Goal: Task Accomplishment & Management: Manage account settings

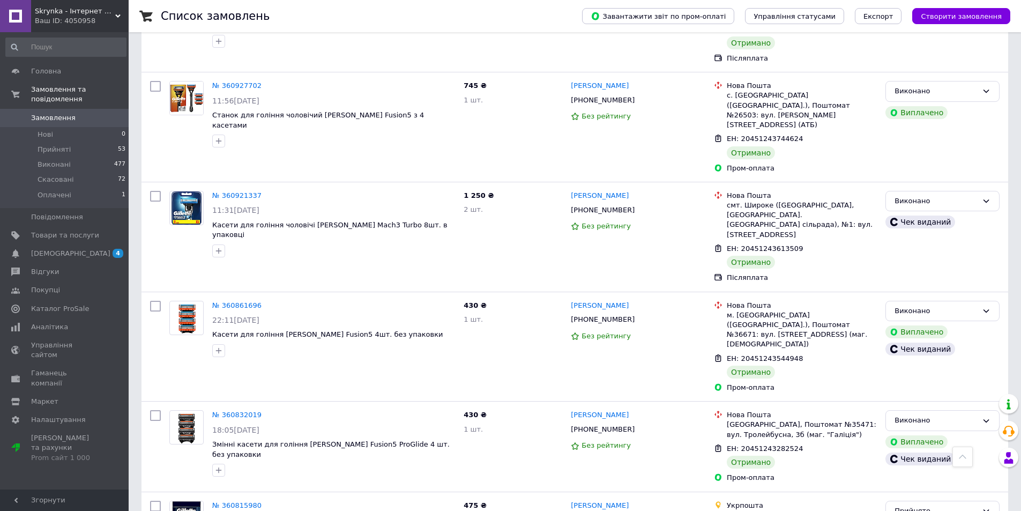
scroll to position [1446, 0]
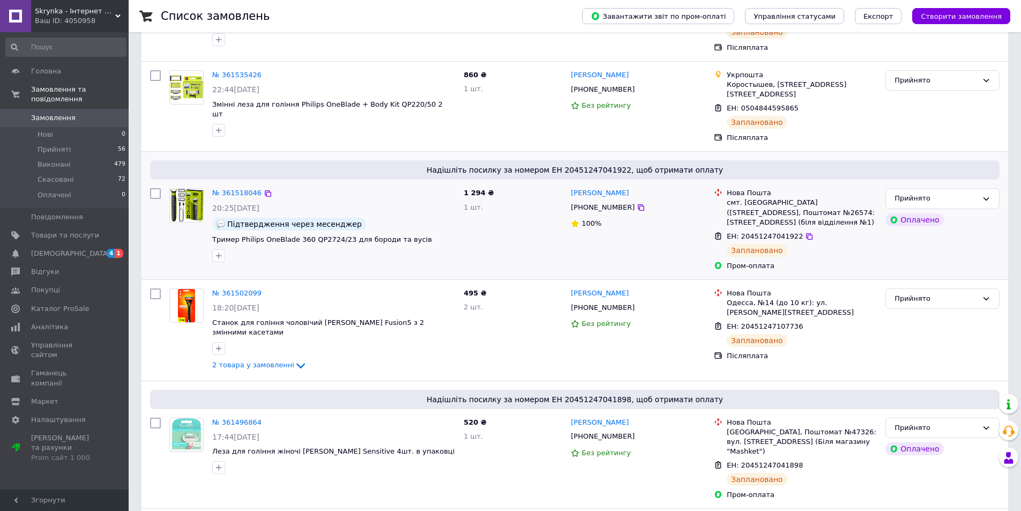
scroll to position [161, 0]
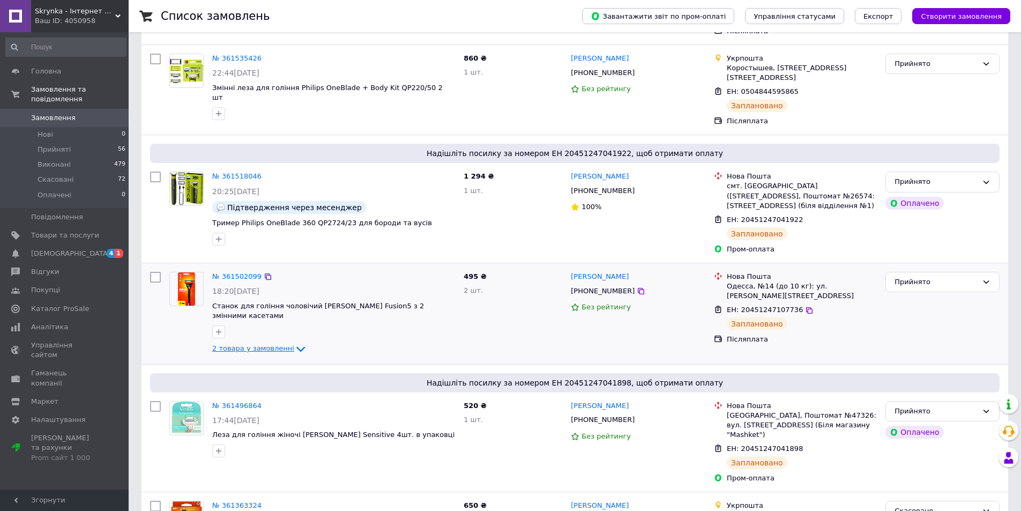
click at [294, 343] on icon at bounding box center [300, 349] width 13 height 13
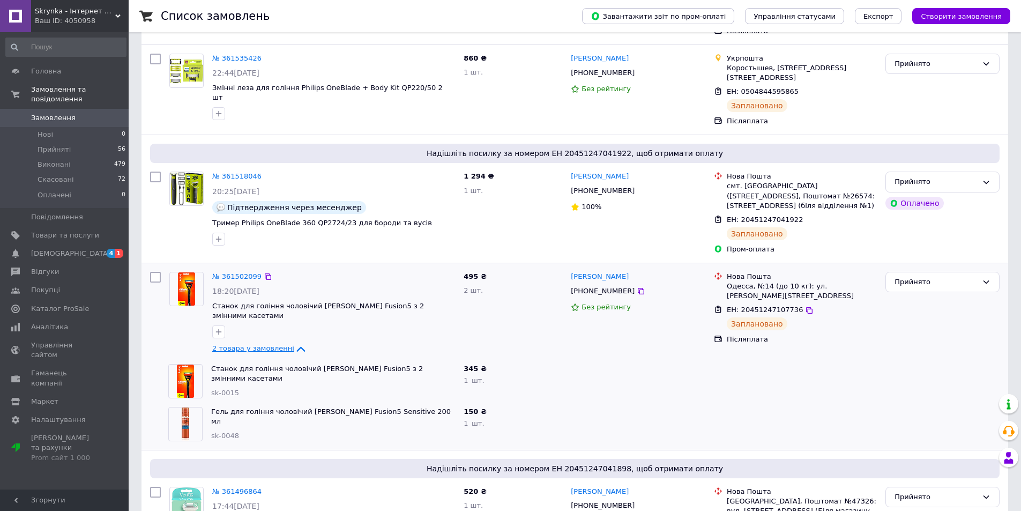
click at [296, 346] on icon at bounding box center [300, 348] width 9 height 5
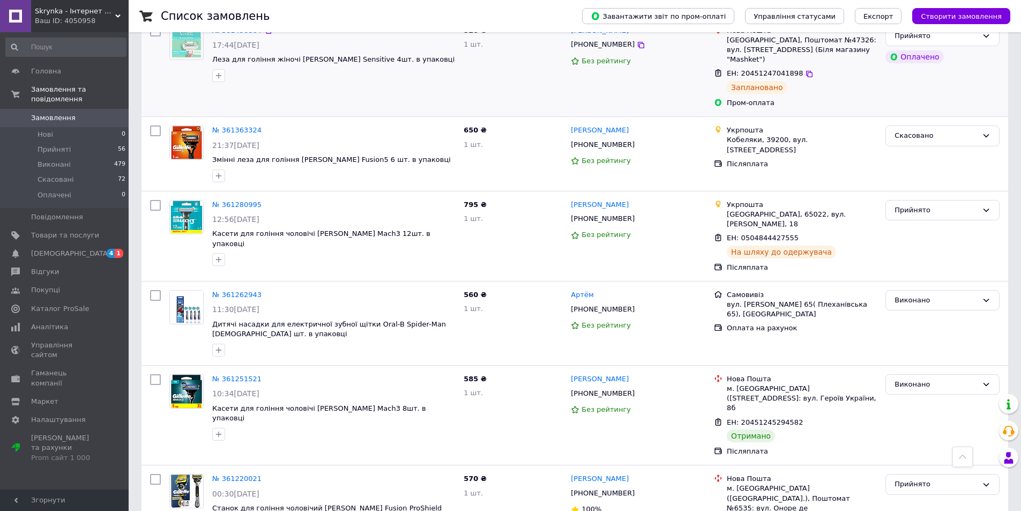
scroll to position [590, 0]
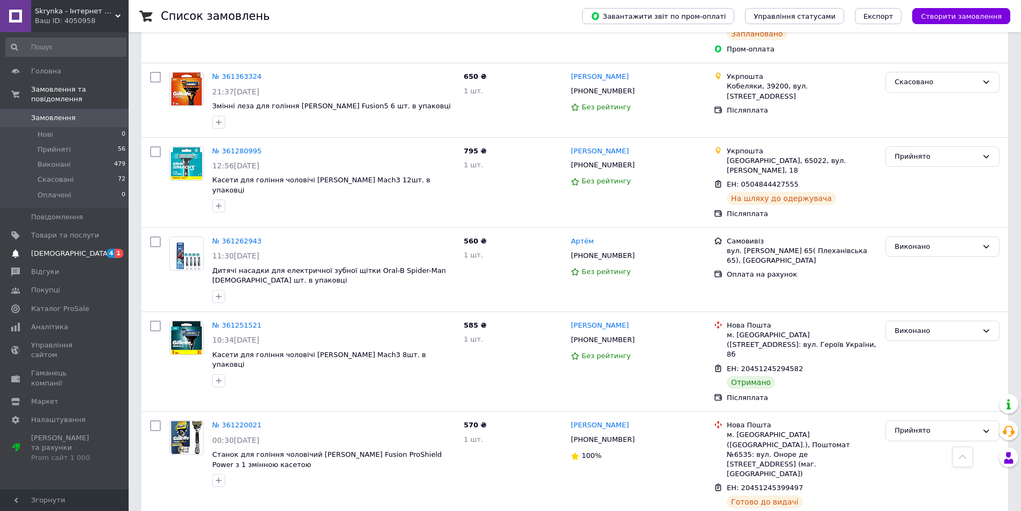
click at [80, 249] on span "[DEMOGRAPHIC_DATA]" at bounding box center [65, 254] width 68 height 10
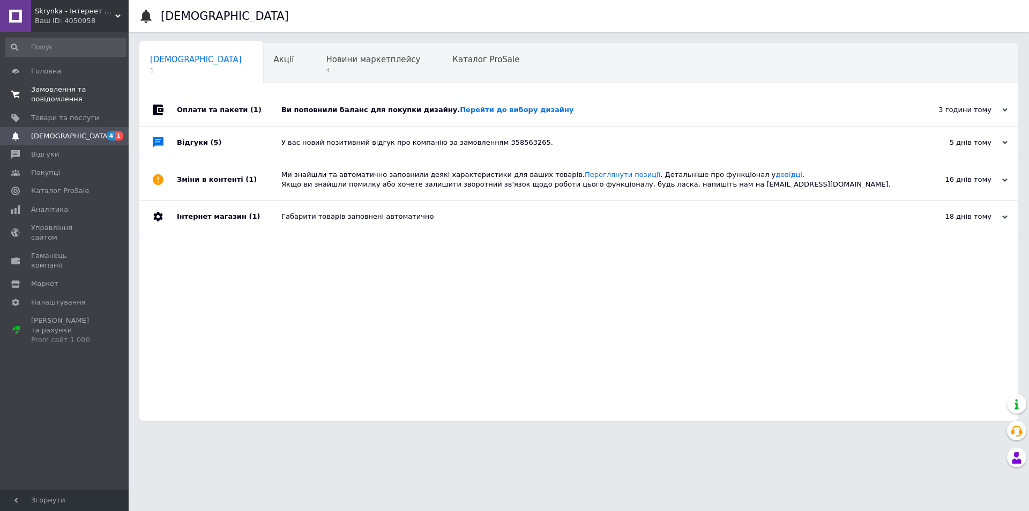
click at [58, 91] on span "Замовлення та повідомлення" at bounding box center [65, 94] width 68 height 19
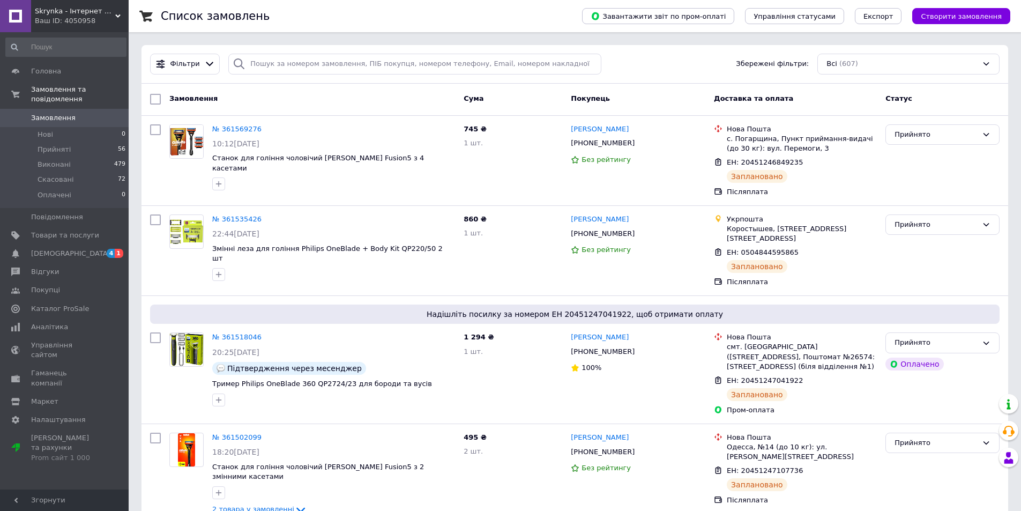
click at [123, 14] on div "Skrynka - Інтернет магазин з догляду за собою Ваш ID: 4050958" at bounding box center [80, 16] width 98 height 32
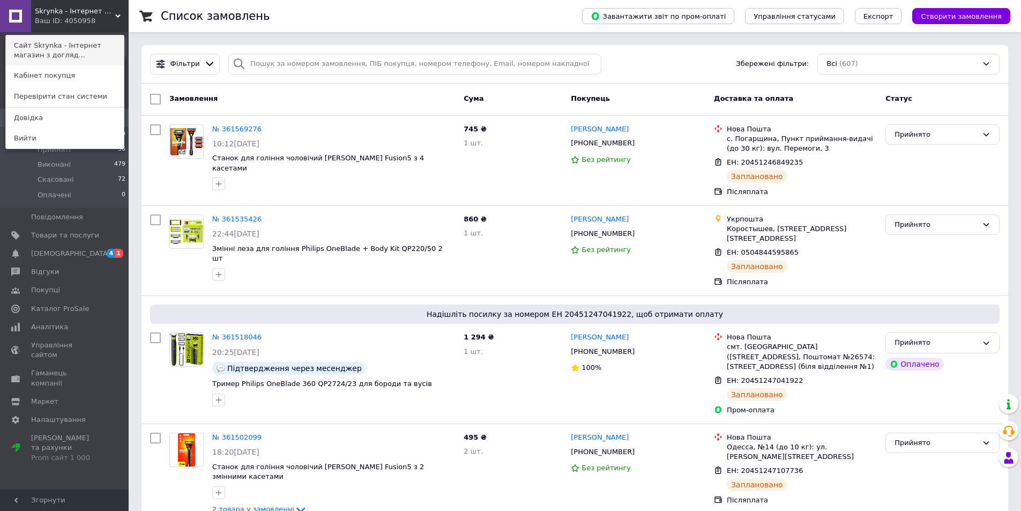
click at [100, 46] on link "Сайт Skrynka - Інтернет магазин з догляд..." at bounding box center [65, 50] width 118 height 30
